Goal: Information Seeking & Learning: Learn about a topic

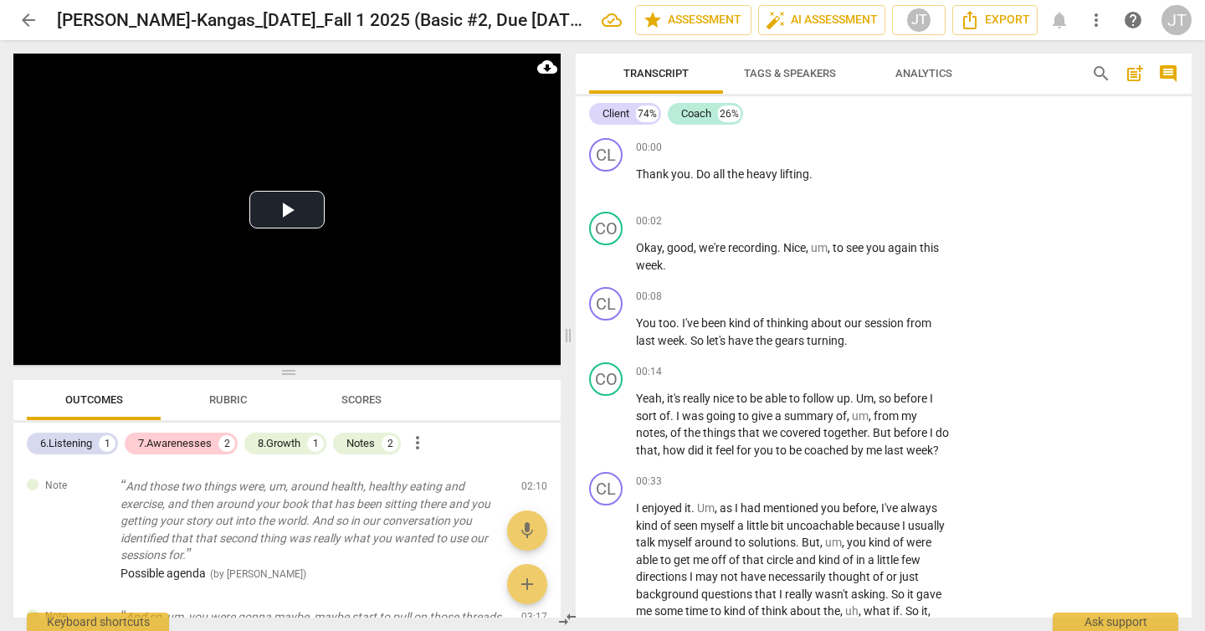
scroll to position [655, 0]
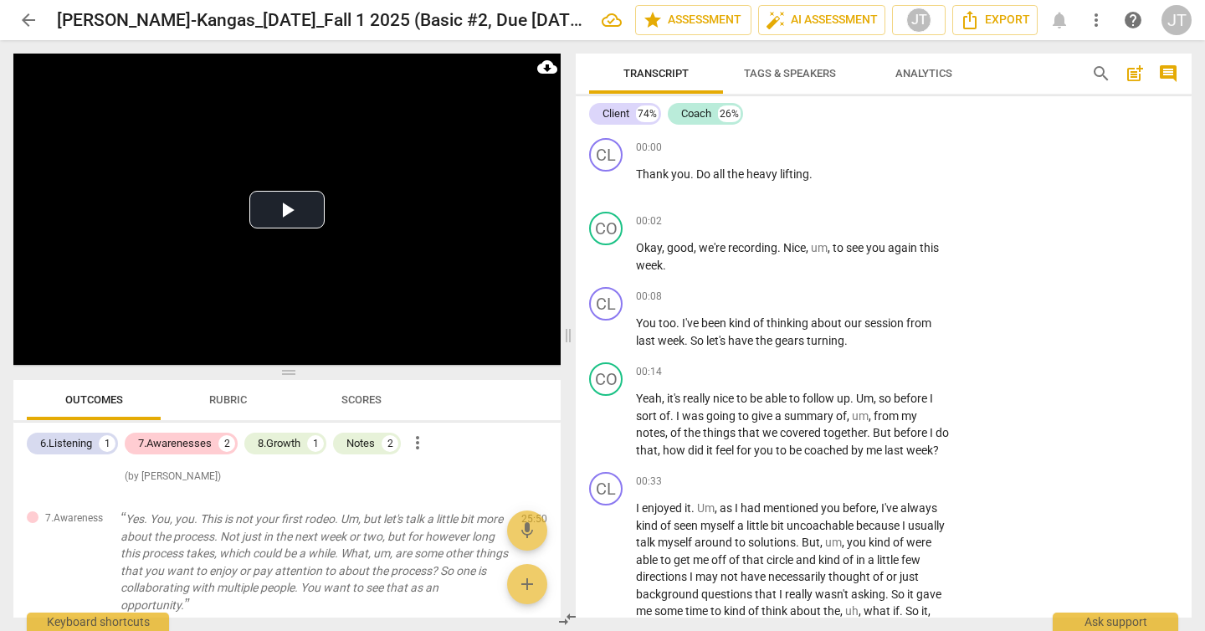
click at [21, 27] on span "arrow_back" at bounding box center [28, 20] width 20 height 20
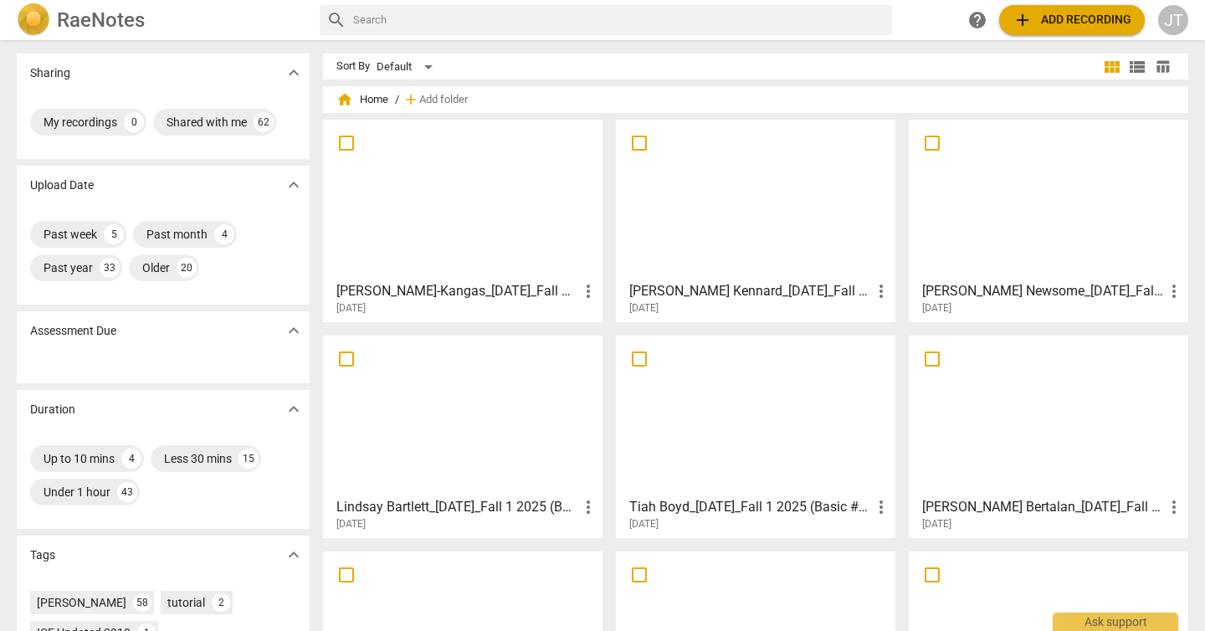
click at [743, 458] on div at bounding box center [756, 415] width 268 height 148
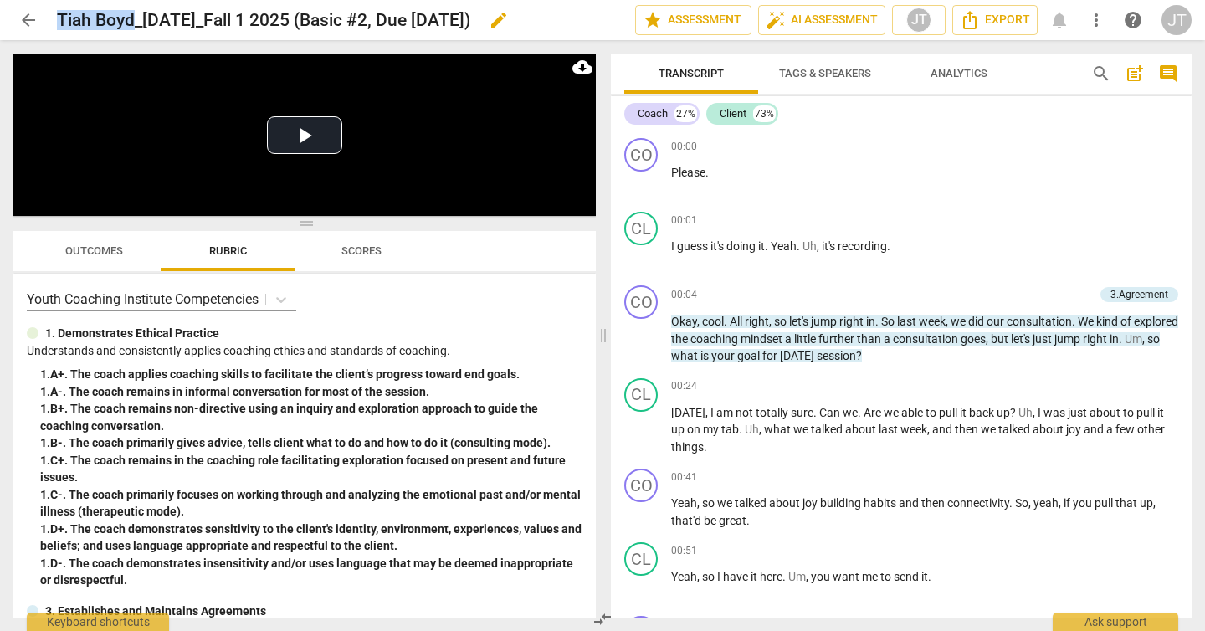
drag, startPoint x: 59, startPoint y: 19, endPoint x: 130, endPoint y: 23, distance: 71.2
click at [130, 23] on h2 "Tiah Boyd_[DATE]_Fall 1 2025 (Basic #2, Due [DATE])" at bounding box center [263, 20] width 413 height 21
copy h2 "[PERSON_NAME]"
click at [23, 22] on span "arrow_back" at bounding box center [28, 20] width 20 height 20
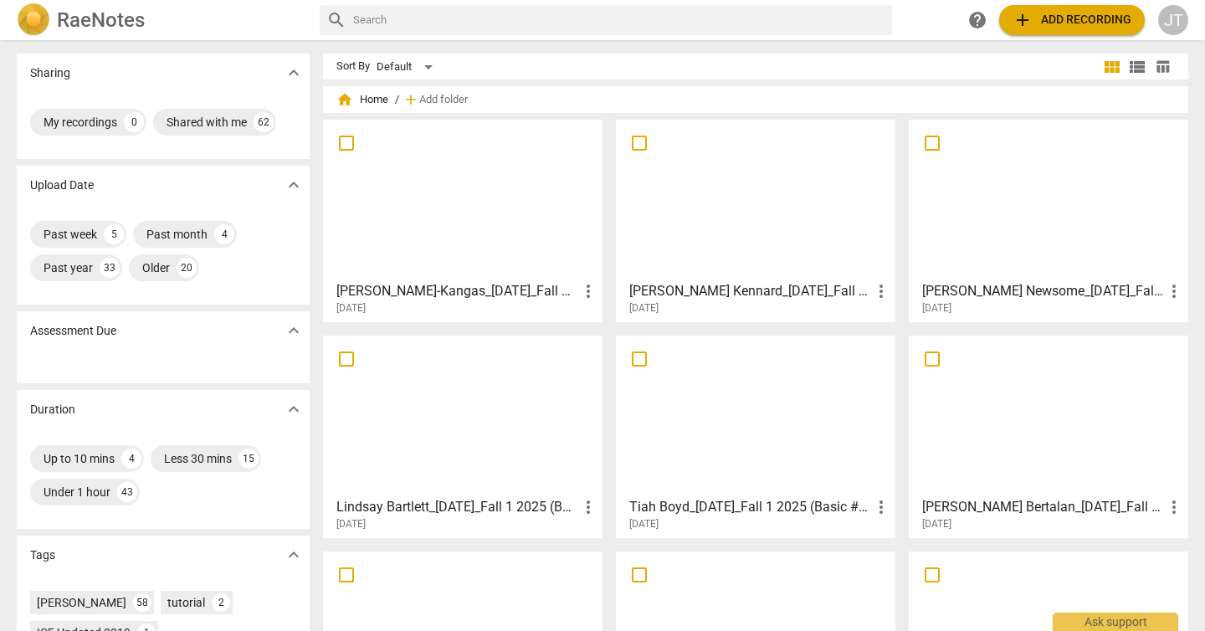
click at [531, 420] on div at bounding box center [463, 415] width 268 height 148
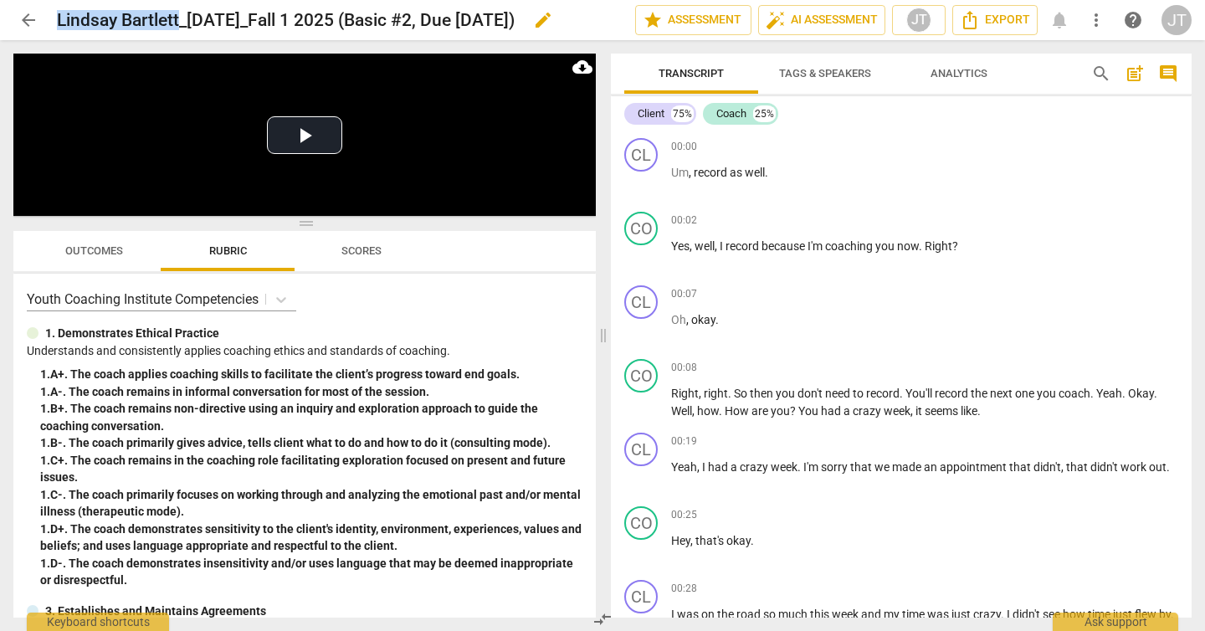
drag, startPoint x: 59, startPoint y: 18, endPoint x: 179, endPoint y: 18, distance: 119.6
click at [179, 18] on h2 "Lindsay Bartlett_[DATE]_Fall 1 2025 (Basic #2, Due [DATE])" at bounding box center [286, 20] width 458 height 21
copy h2 "[PERSON_NAME]"
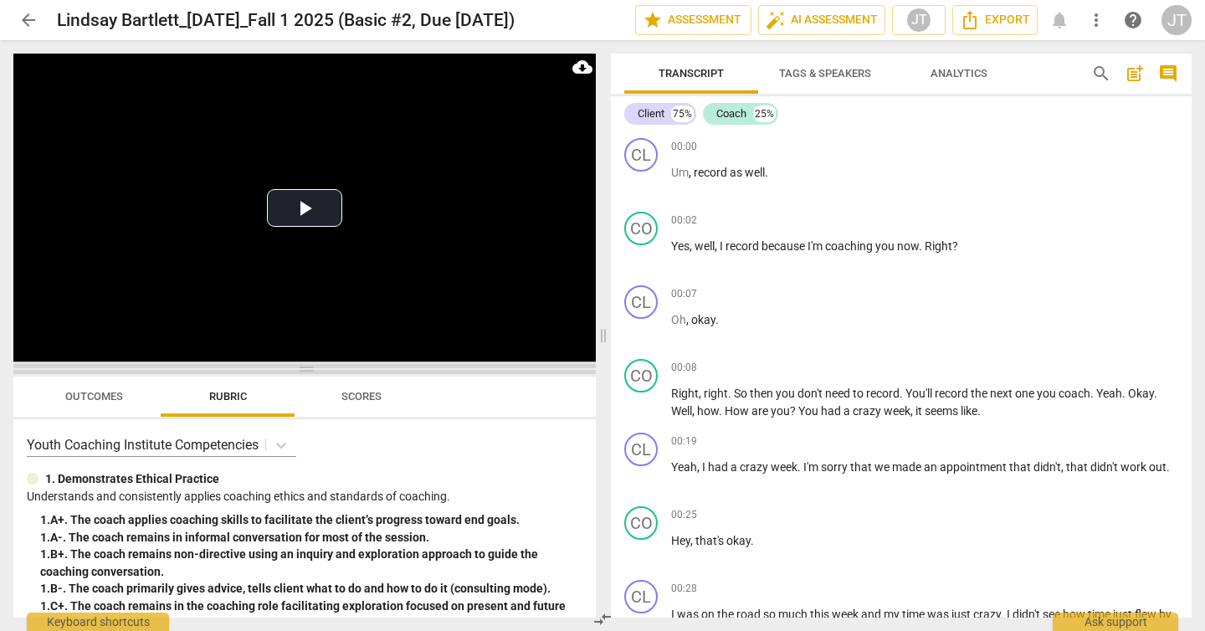
drag, startPoint x: 317, startPoint y: 223, endPoint x: 317, endPoint y: 368, distance: 145.6
click at [317, 368] on span at bounding box center [304, 369] width 582 height 10
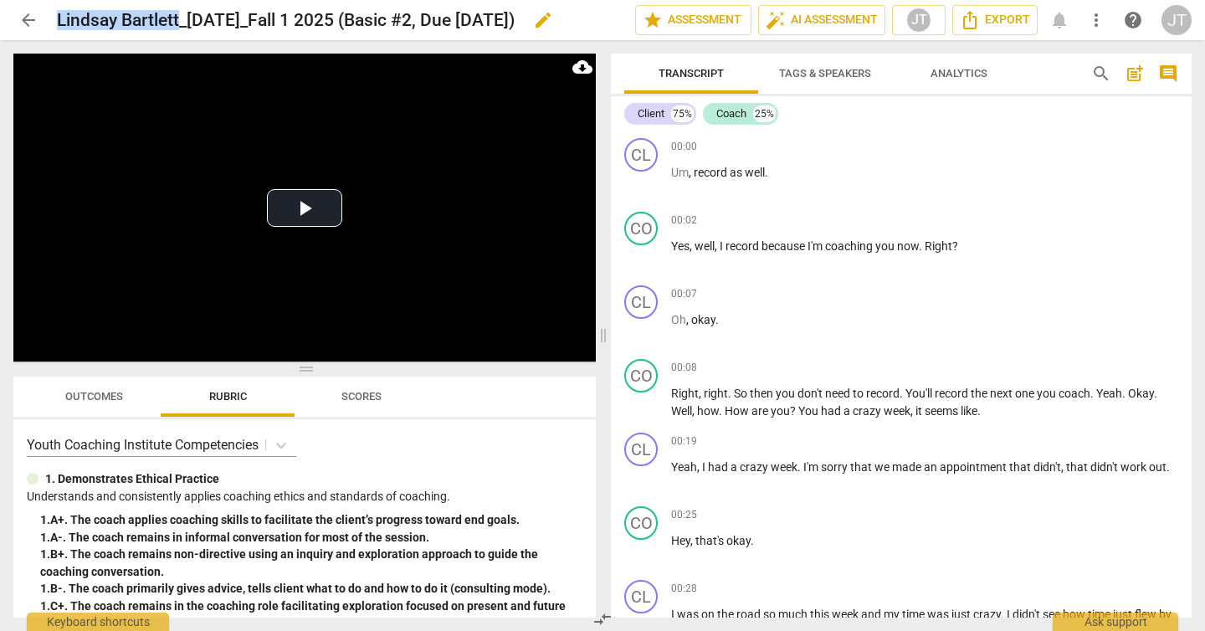
drag, startPoint x: 59, startPoint y: 18, endPoint x: 180, endPoint y: 22, distance: 120.5
click at [180, 22] on h2 "Lindsay Bartlett_[DATE]_Fall 1 2025 (Basic #2, Due [DATE])" at bounding box center [286, 20] width 458 height 21
copy h2 "[PERSON_NAME]"
click at [110, 397] on span "Outcomes" at bounding box center [94, 396] width 58 height 13
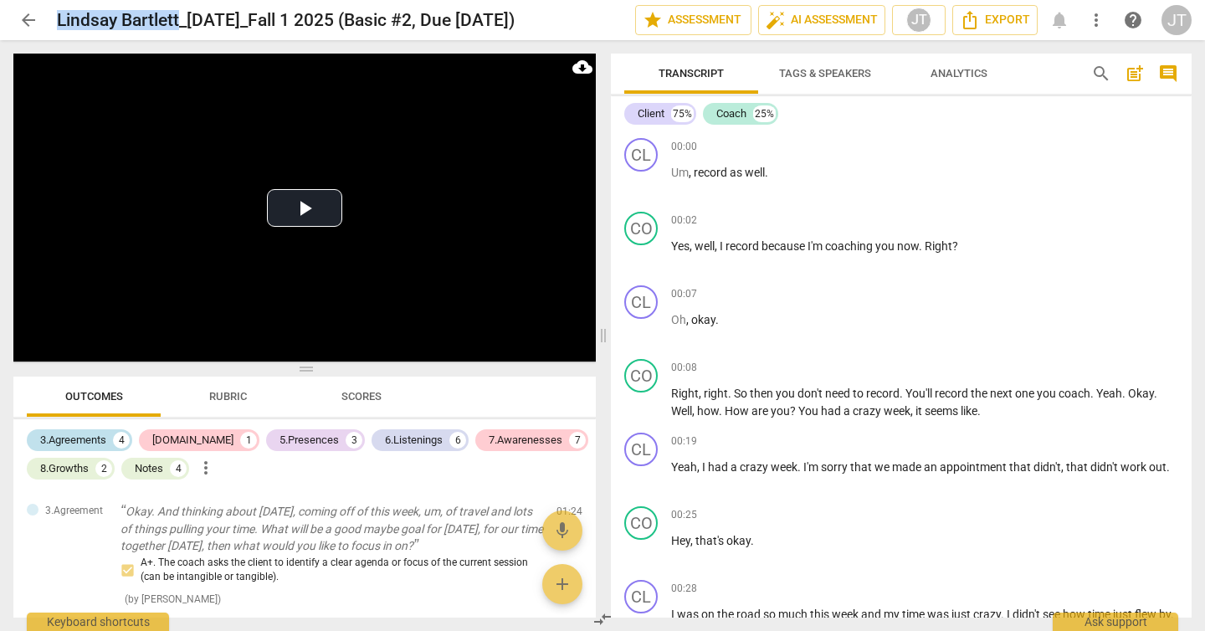
click at [88, 433] on div "3.Agreements" at bounding box center [73, 440] width 66 height 17
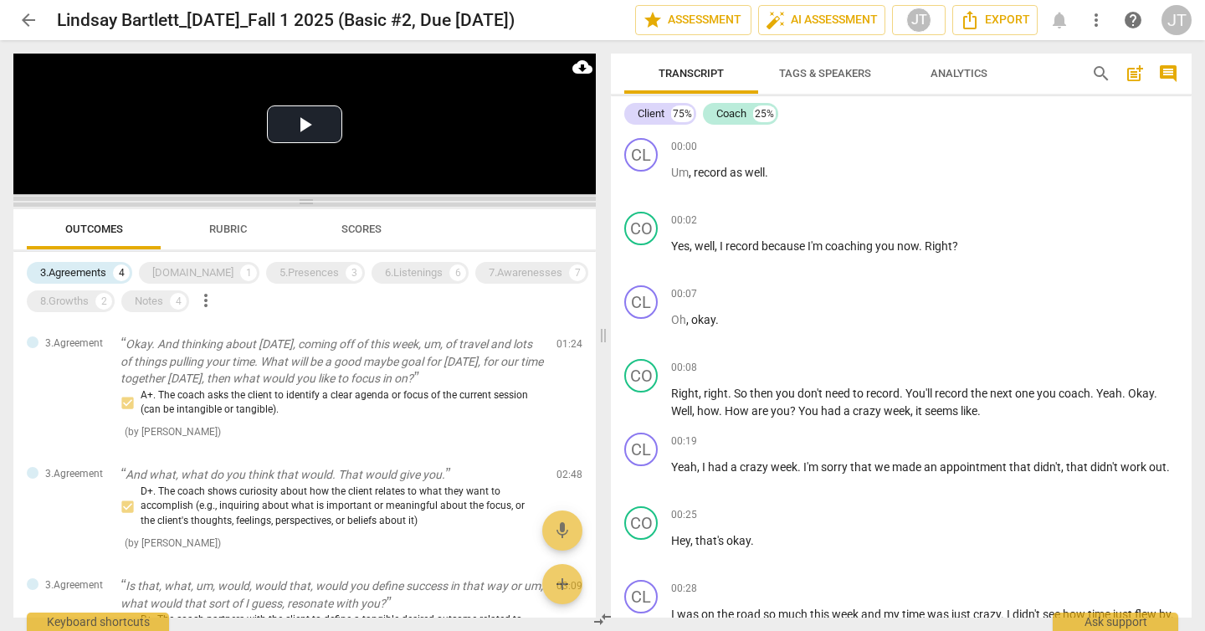
drag, startPoint x: 302, startPoint y: 364, endPoint x: 318, endPoint y: 197, distance: 168.1
click at [318, 197] on span at bounding box center [304, 202] width 582 height 10
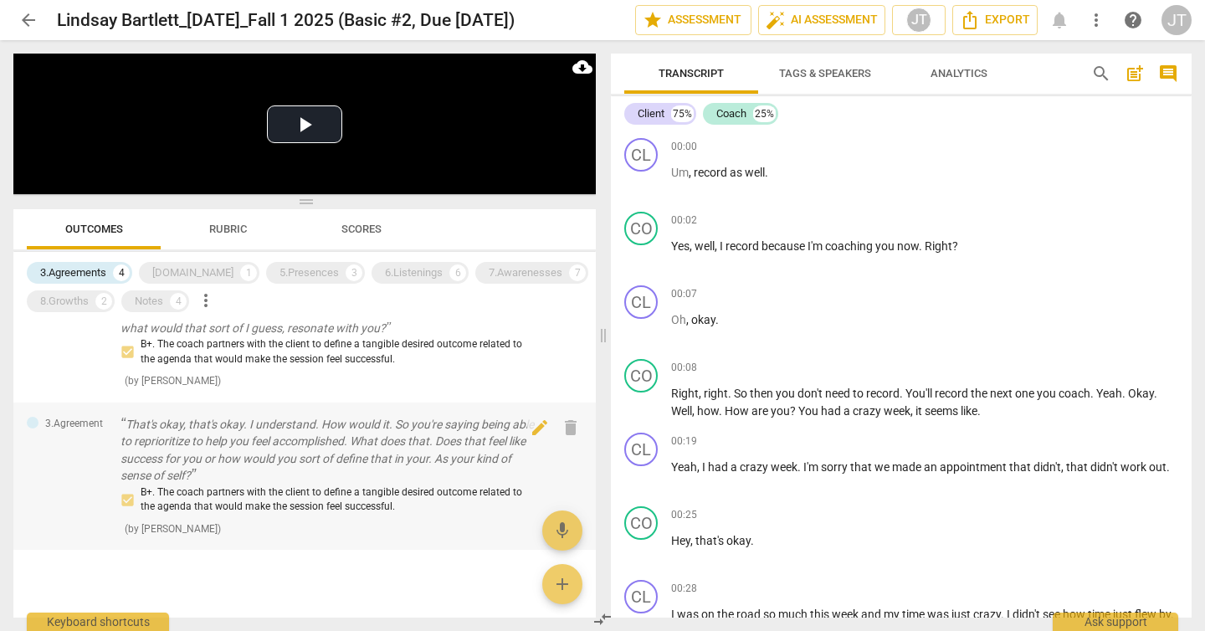
scroll to position [259, 0]
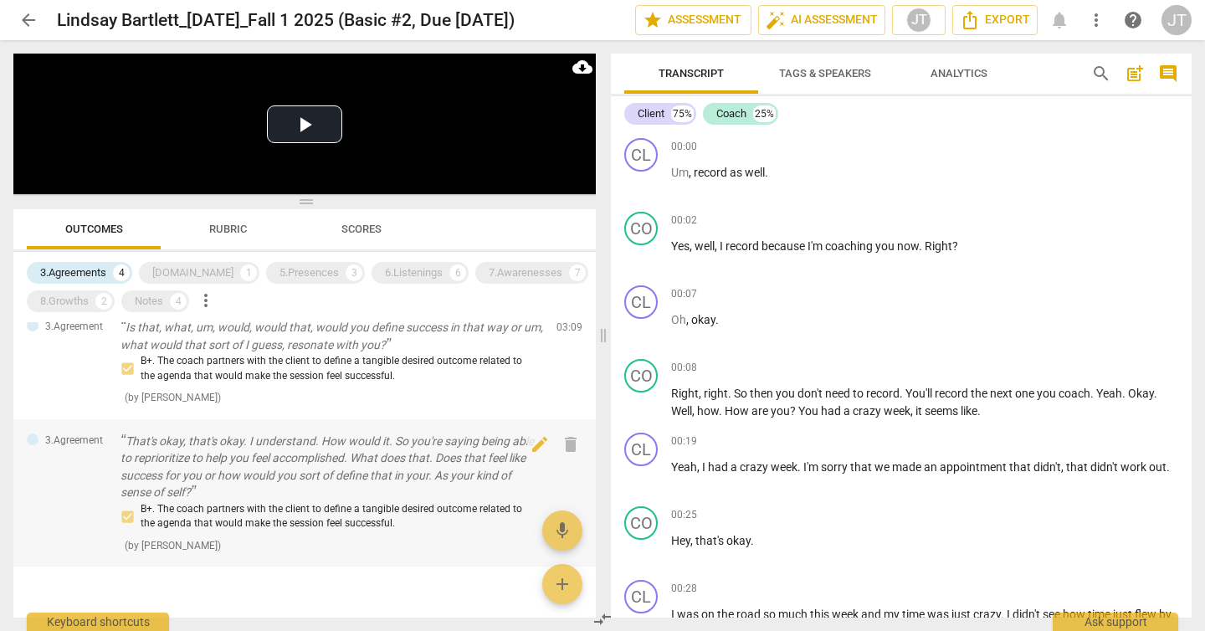
click at [358, 458] on p "That's okay, that's okay. I understand. How would it. So you're saying being ab…" at bounding box center [331, 467] width 422 height 69
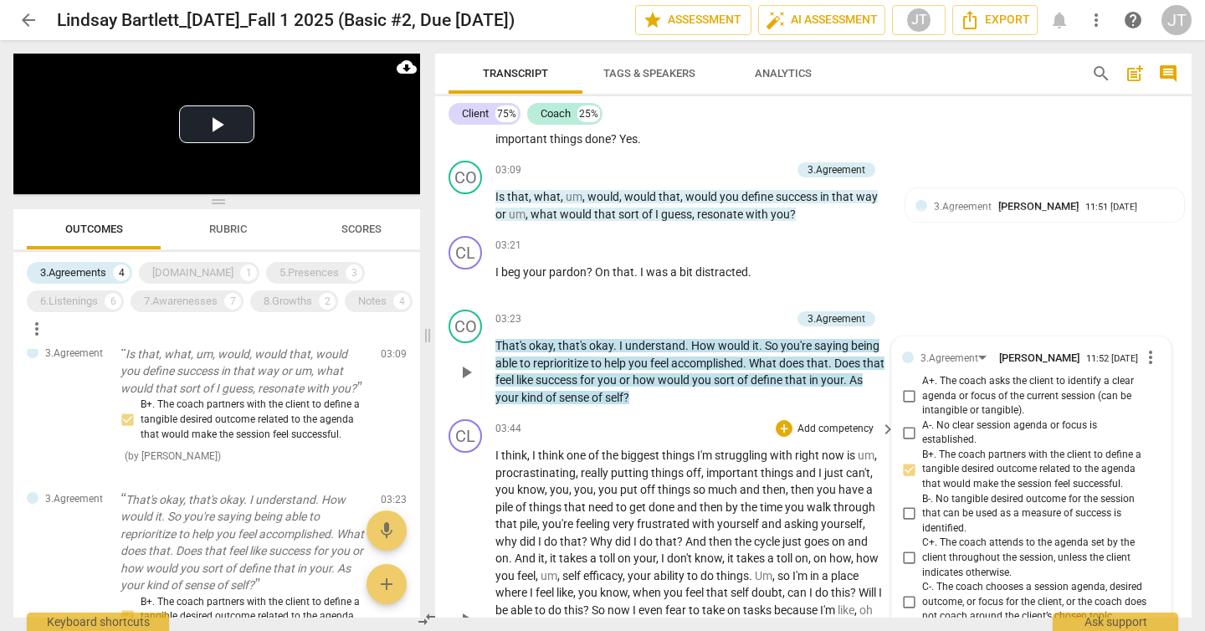
scroll to position [1370, 0]
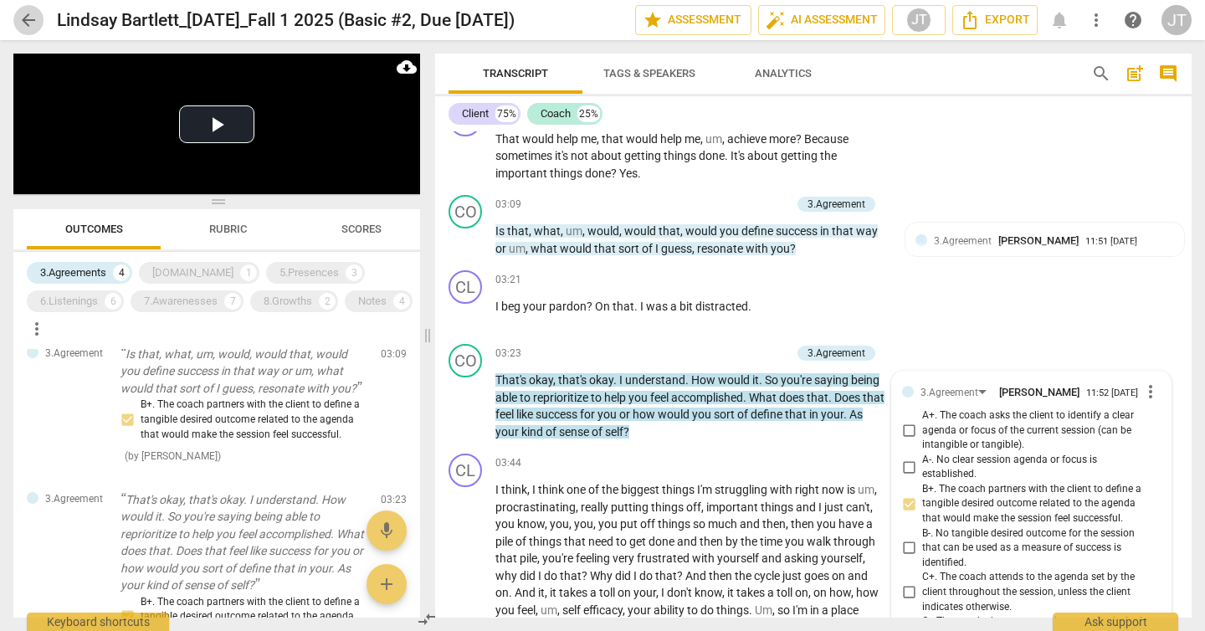
click at [26, 22] on span "arrow_back" at bounding box center [28, 20] width 20 height 20
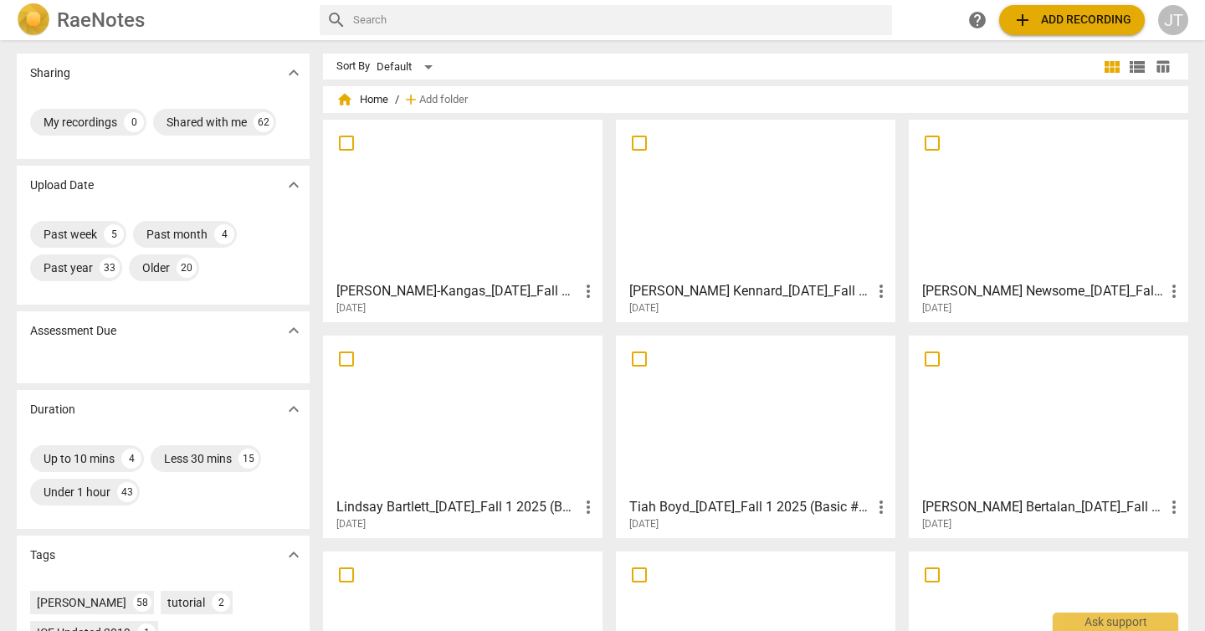
click at [914, 257] on div at bounding box center [1048, 199] width 268 height 148
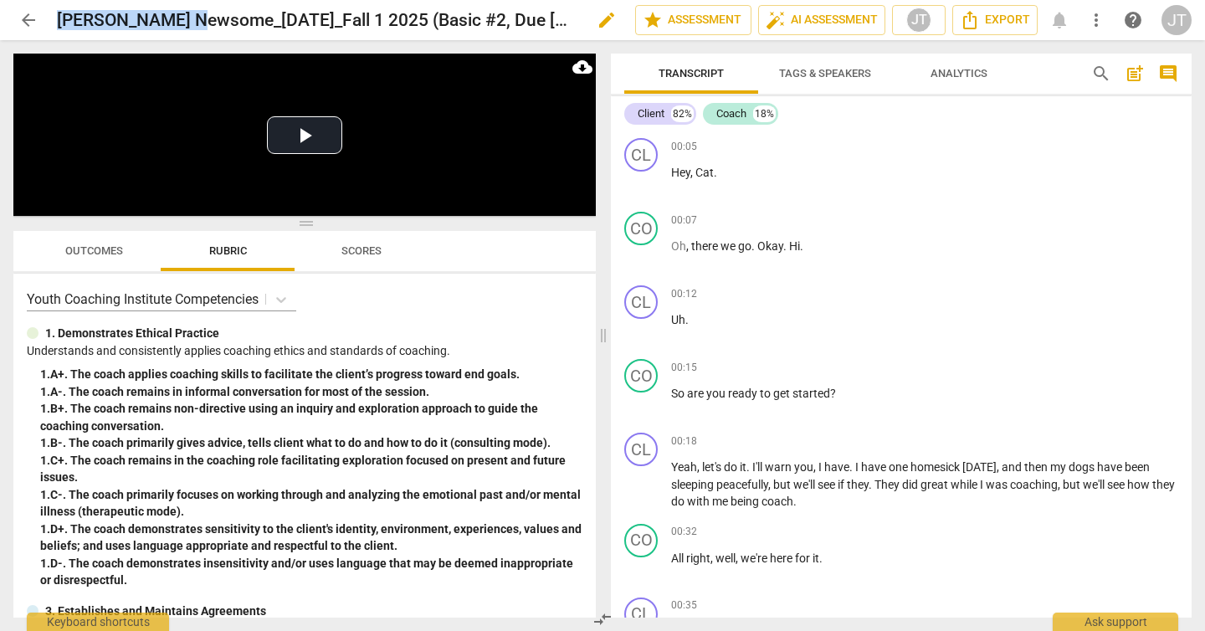
drag, startPoint x: 59, startPoint y: 21, endPoint x: 201, endPoint y: 13, distance: 141.6
click at [201, 13] on h2 "[PERSON_NAME] Newsome_[DATE]_Fall 1 2025 (Basic #2, Due [DATE])" at bounding box center [317, 20] width 521 height 21
copy h2 "[PERSON_NAME]"
click at [23, 17] on span "arrow_back" at bounding box center [28, 20] width 20 height 20
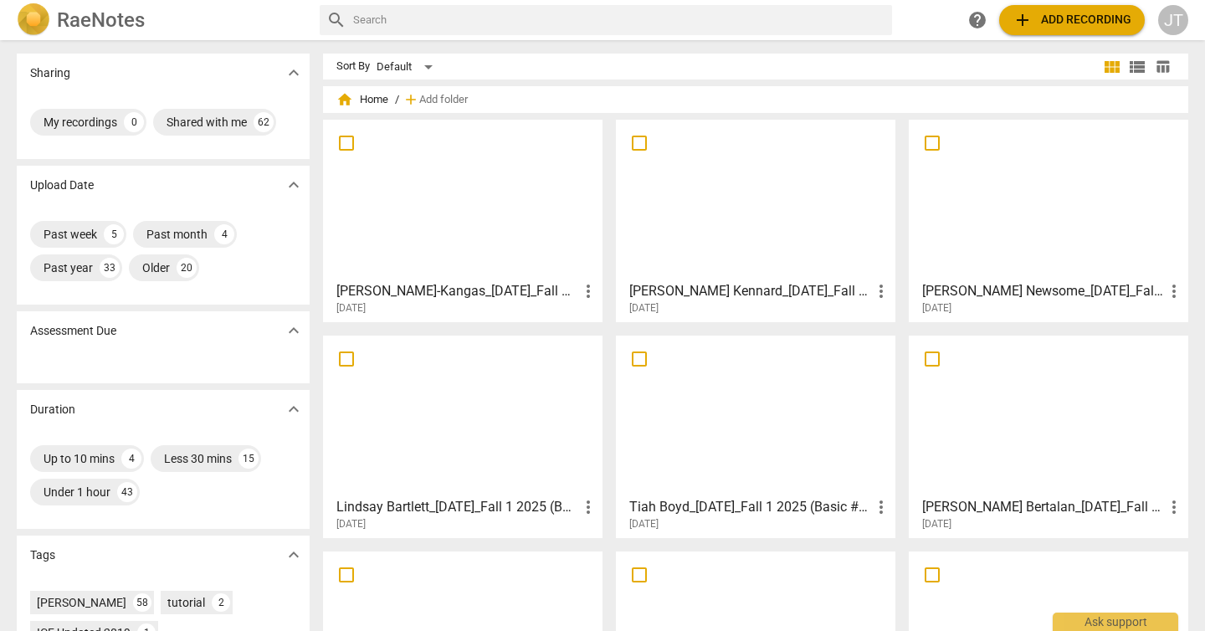
click at [678, 252] on div at bounding box center [756, 199] width 268 height 148
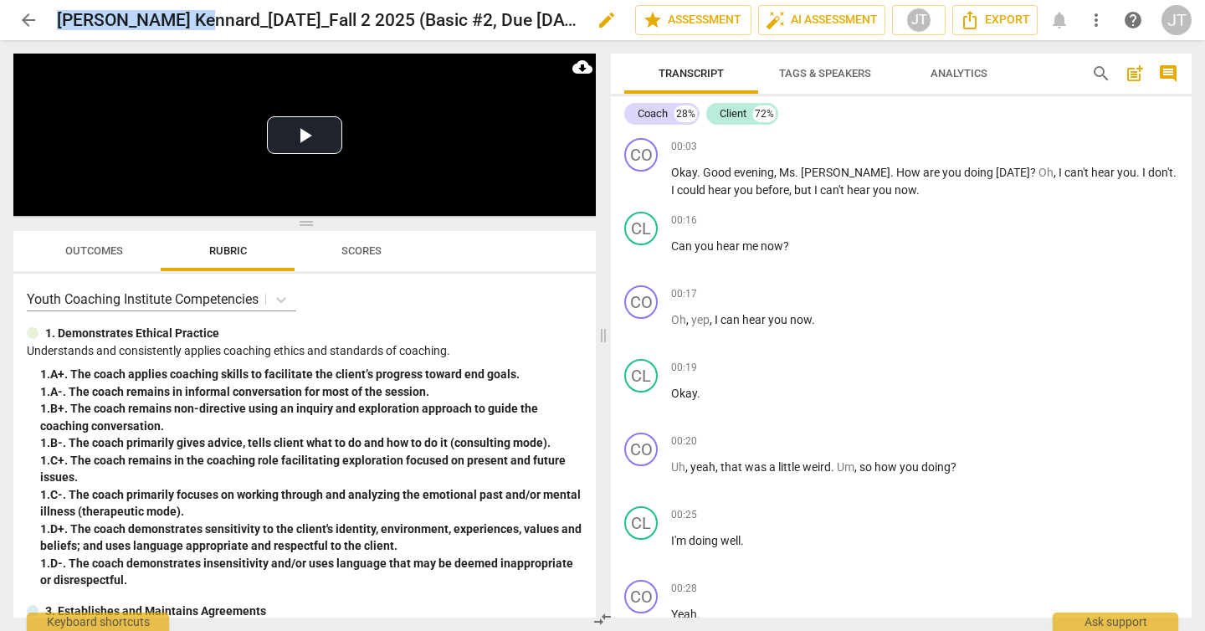
drag, startPoint x: 59, startPoint y: 23, endPoint x: 197, endPoint y: 24, distance: 138.9
click at [197, 24] on h2 "[PERSON_NAME] Kennard_[DATE]_Fall 2 2025 (Basic #2, Due [DATE])" at bounding box center [317, 20] width 521 height 21
copy h2 "[PERSON_NAME]"
